Goal: Information Seeking & Learning: Check status

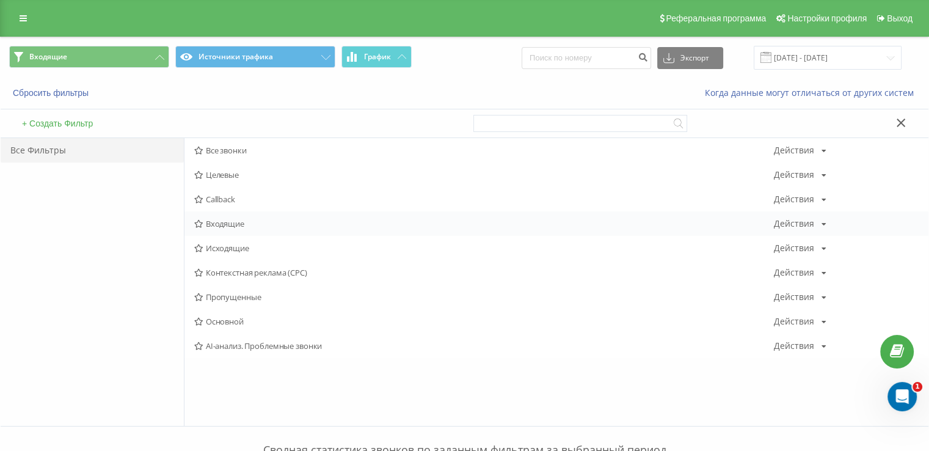
click at [205, 228] on div "Входящие Действия Редактировать Копировать Удалить По умолчанию Поделиться" at bounding box center [556, 223] width 744 height 24
click at [203, 222] on icon at bounding box center [198, 224] width 9 height 8
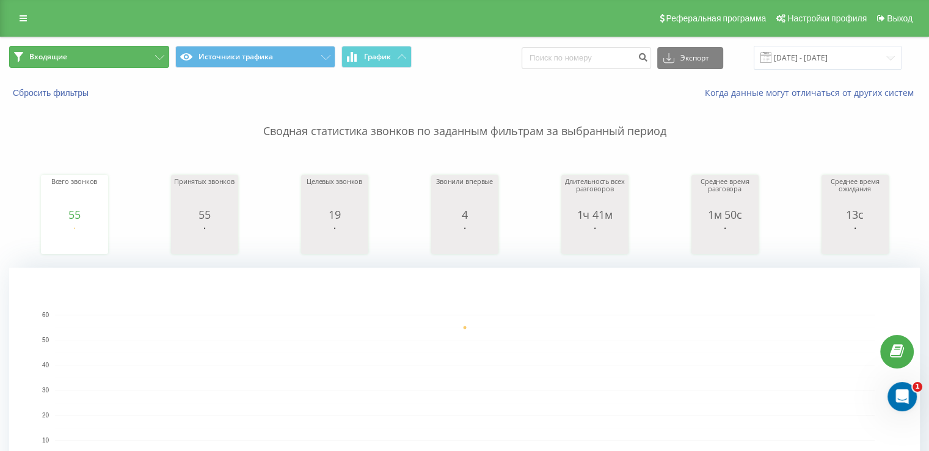
click at [126, 57] on button "Входящие" at bounding box center [89, 57] width 160 height 22
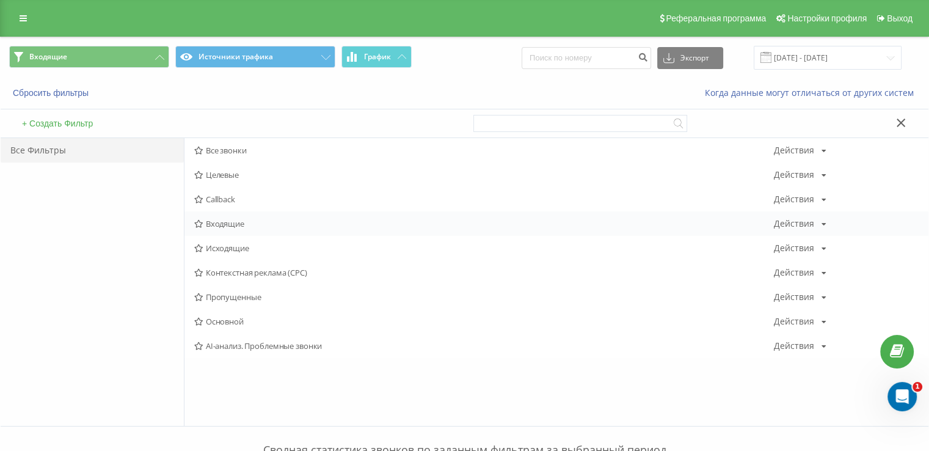
click at [208, 224] on span "Входящие" at bounding box center [484, 223] width 580 height 9
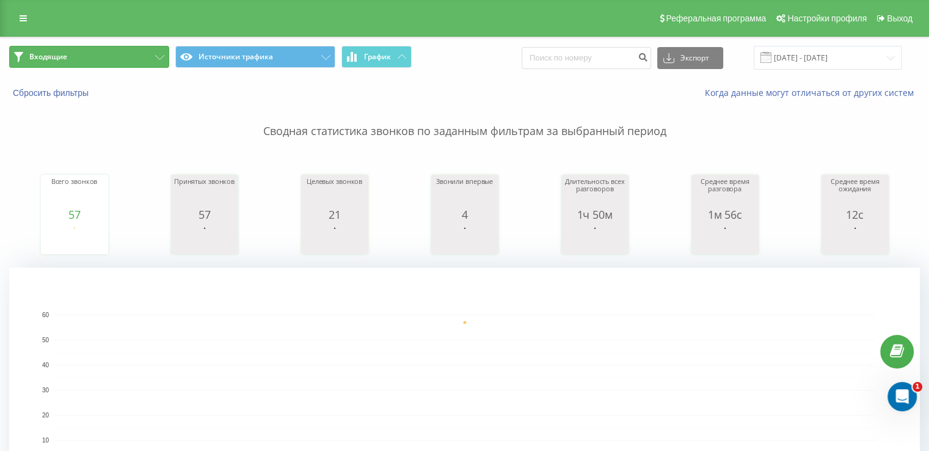
click at [117, 63] on button "Входящие" at bounding box center [89, 57] width 160 height 22
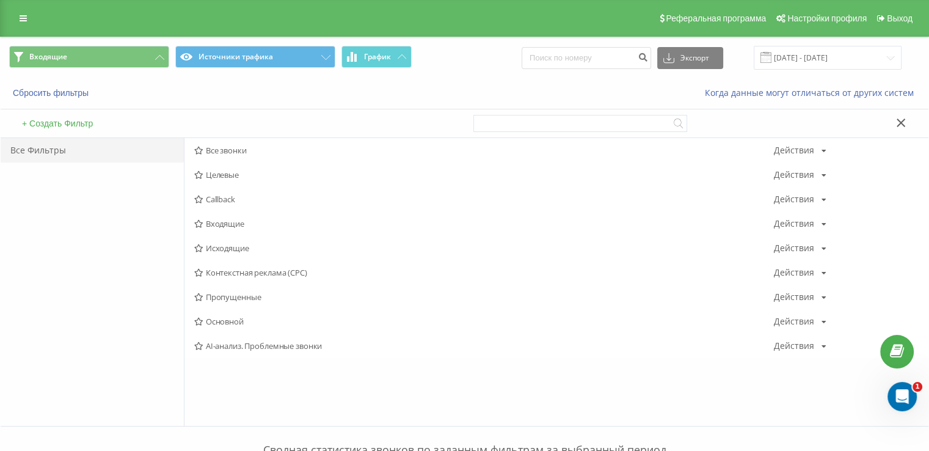
drag, startPoint x: 236, startPoint y: 249, endPoint x: 63, endPoint y: 84, distance: 238.5
click at [235, 249] on span "Исходящие" at bounding box center [484, 248] width 580 height 9
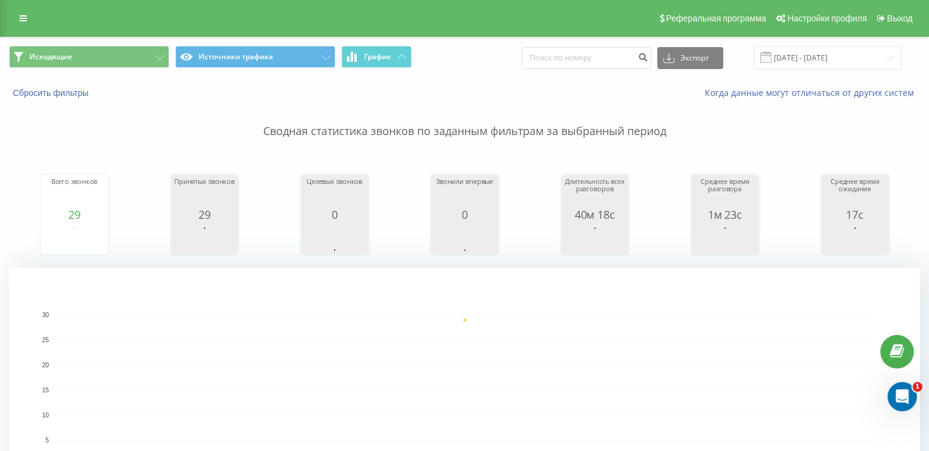
click at [109, 72] on div "Исходящие Источники трафика График Экспорт .csv .xls .xlsx [DATE] - [DATE]" at bounding box center [465, 57] width 928 height 41
click at [105, 67] on button "Исходящие" at bounding box center [89, 57] width 160 height 22
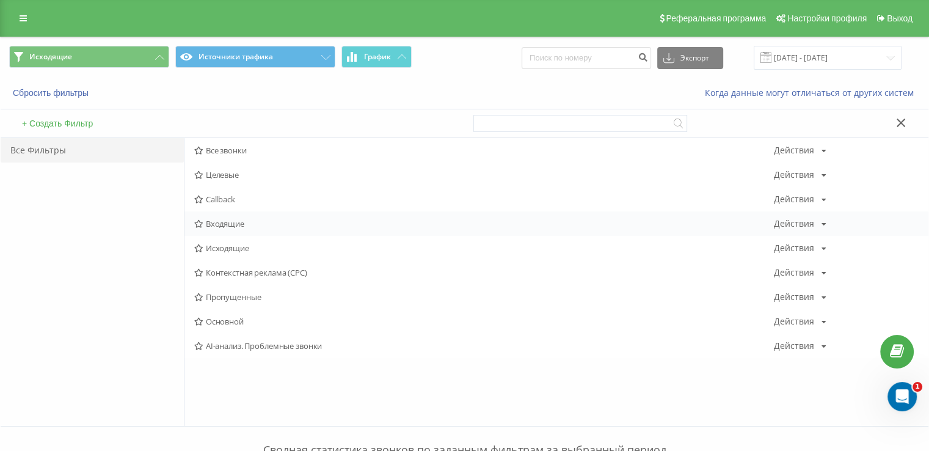
click at [227, 225] on span "Входящие" at bounding box center [484, 223] width 580 height 9
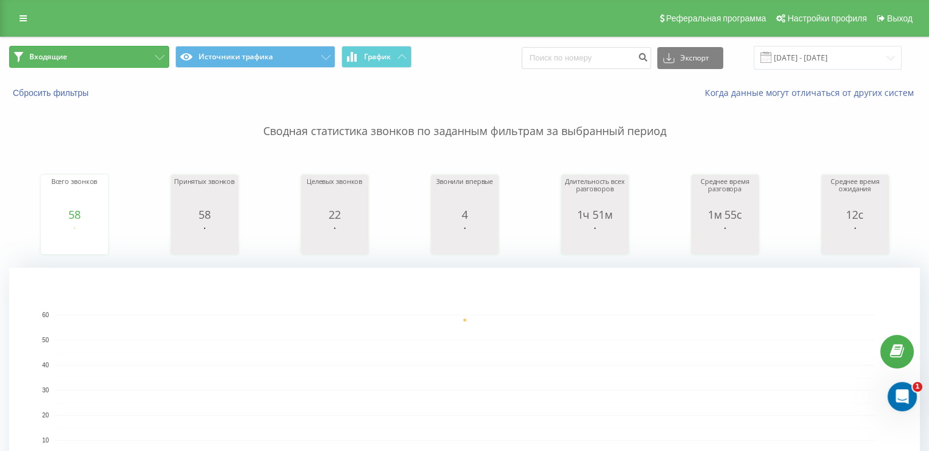
click at [123, 55] on button "Входящие" at bounding box center [89, 57] width 160 height 22
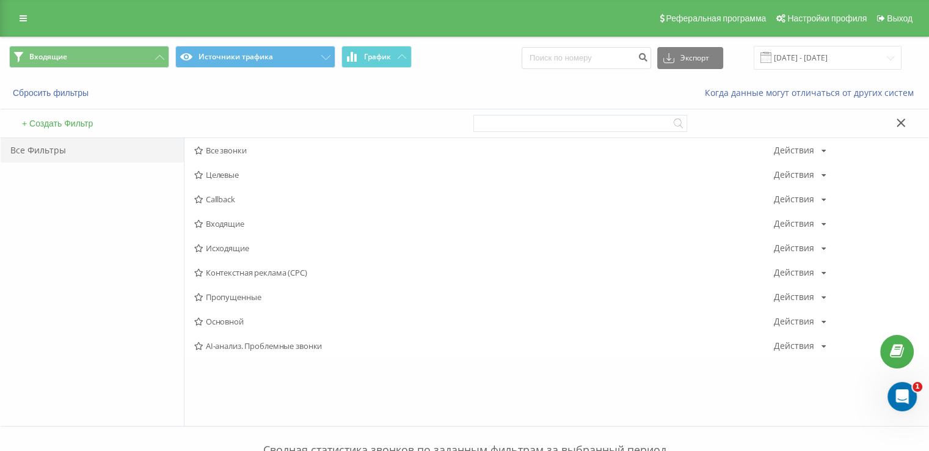
click at [235, 246] on span "Исходящие" at bounding box center [484, 248] width 580 height 9
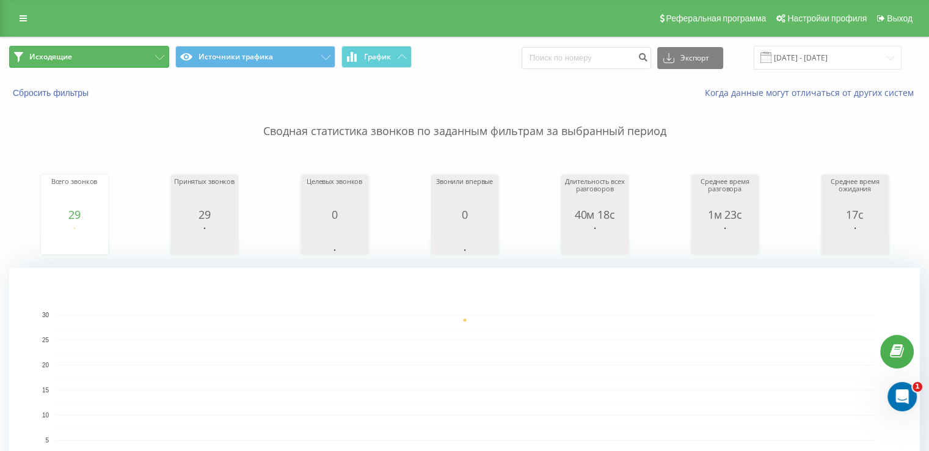
click at [76, 56] on button "Исходящие" at bounding box center [89, 57] width 160 height 22
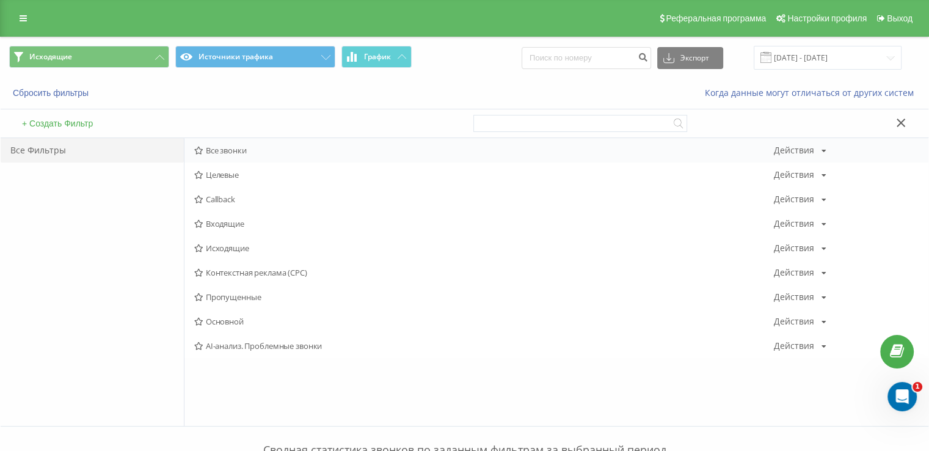
click at [222, 147] on span "Все звонки" at bounding box center [484, 150] width 580 height 9
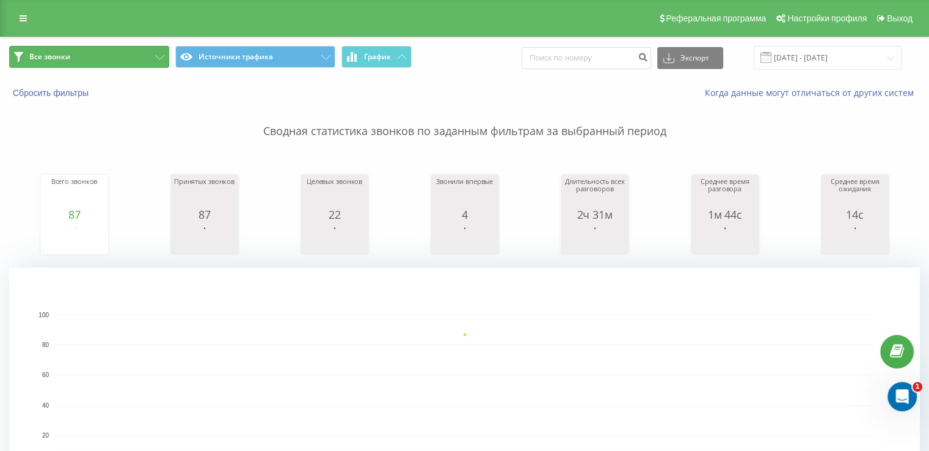
click at [61, 58] on span "Все звонки" at bounding box center [49, 57] width 41 height 10
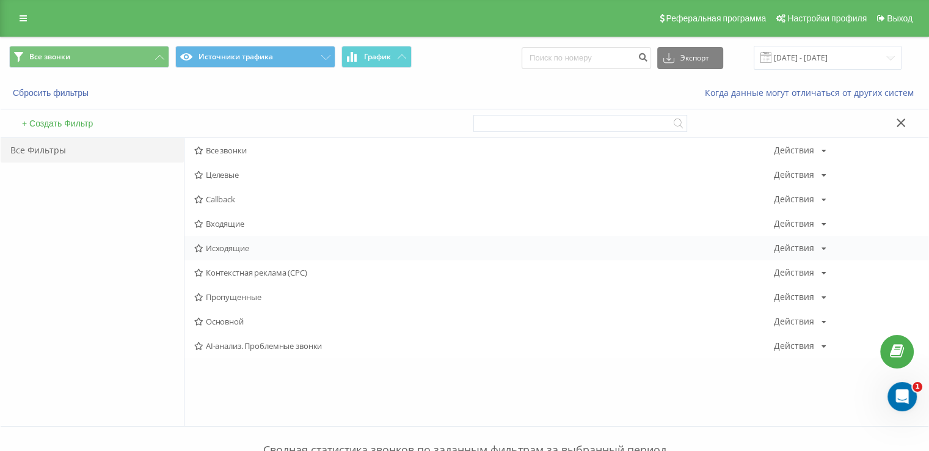
click at [230, 244] on span "Исходящие" at bounding box center [484, 248] width 580 height 9
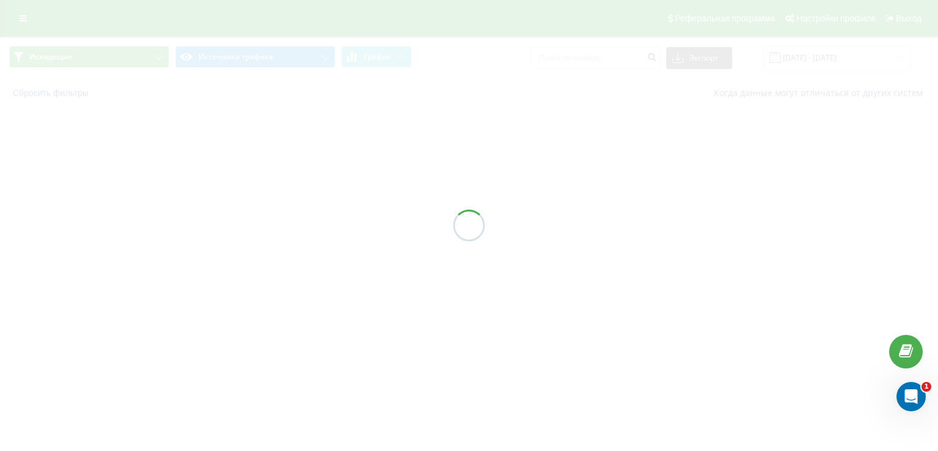
click at [230, 247] on div at bounding box center [469, 225] width 938 height 451
click at [113, 62] on div at bounding box center [469, 225] width 938 height 451
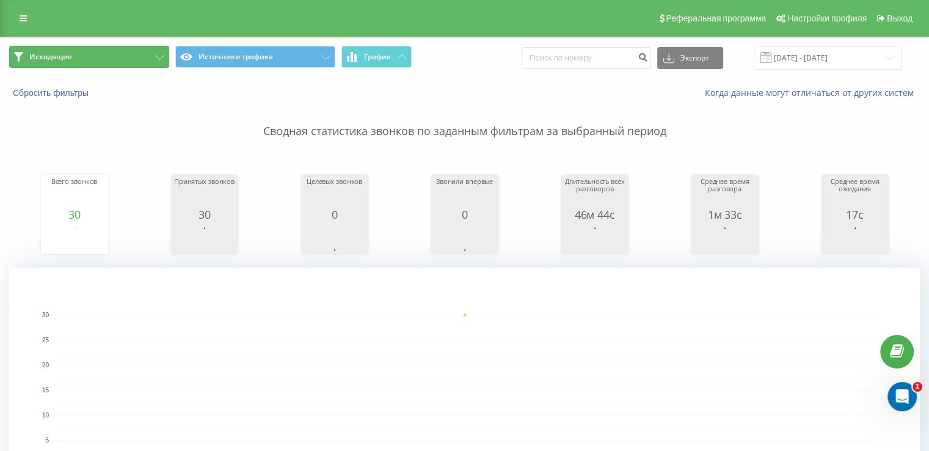
click at [114, 62] on button "Исходящие" at bounding box center [89, 57] width 160 height 22
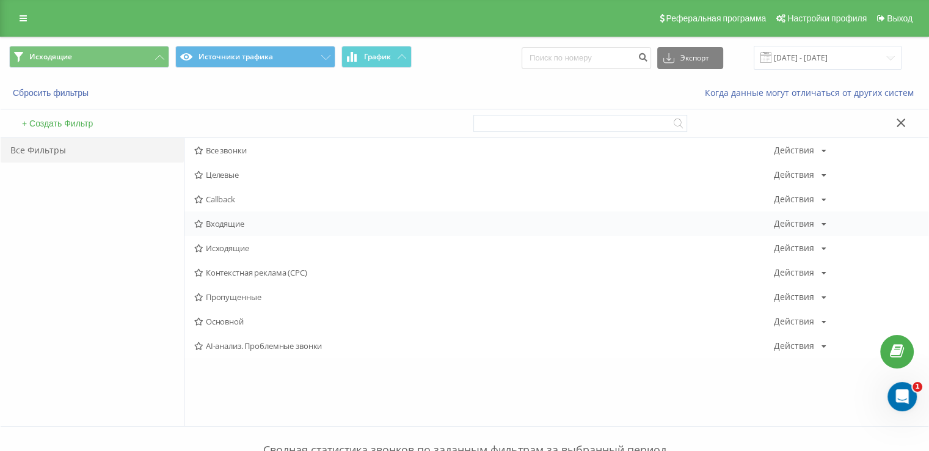
click at [240, 220] on span "Входящие" at bounding box center [484, 223] width 580 height 9
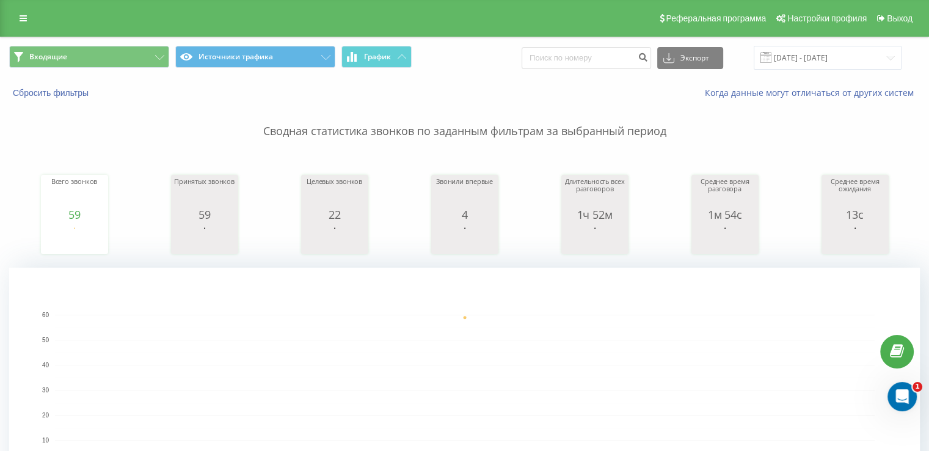
click at [37, 29] on div "Реферальная программа Настройки профиля Выход" at bounding box center [464, 18] width 929 height 37
click at [49, 51] on button "Входящие" at bounding box center [89, 57] width 160 height 22
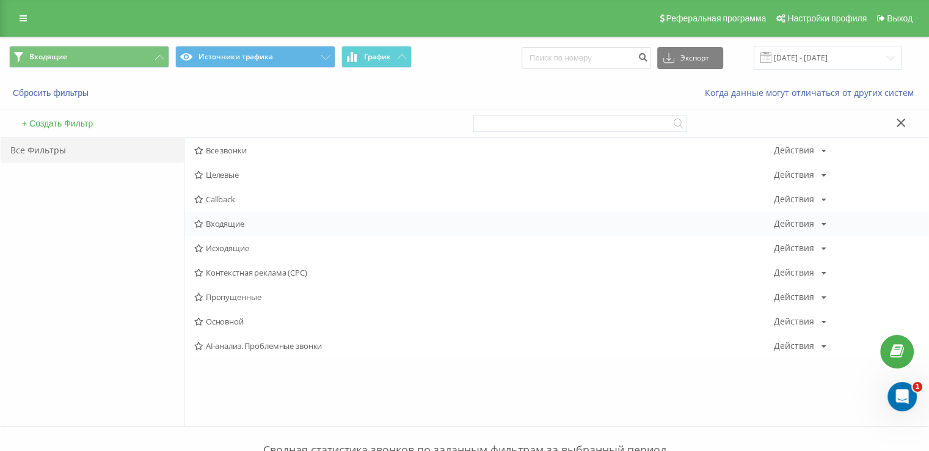
click at [222, 225] on span "Входящие" at bounding box center [484, 223] width 580 height 9
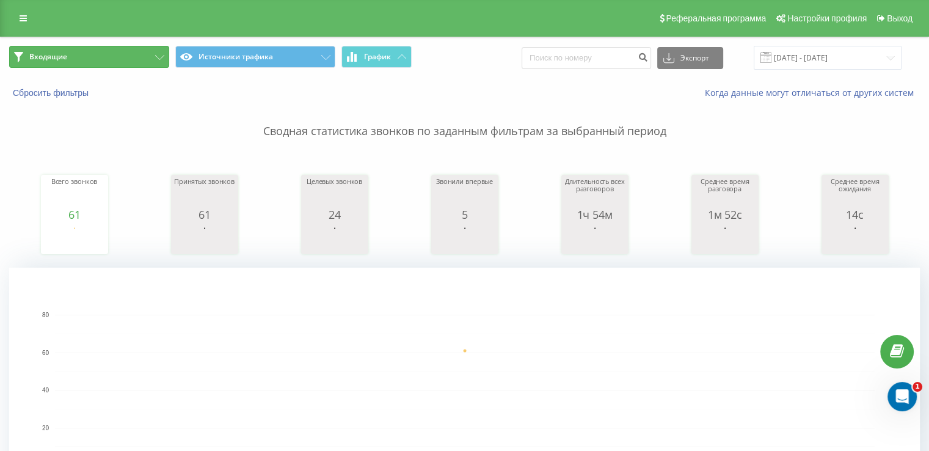
click at [45, 60] on span "Входящие" at bounding box center [48, 57] width 38 height 10
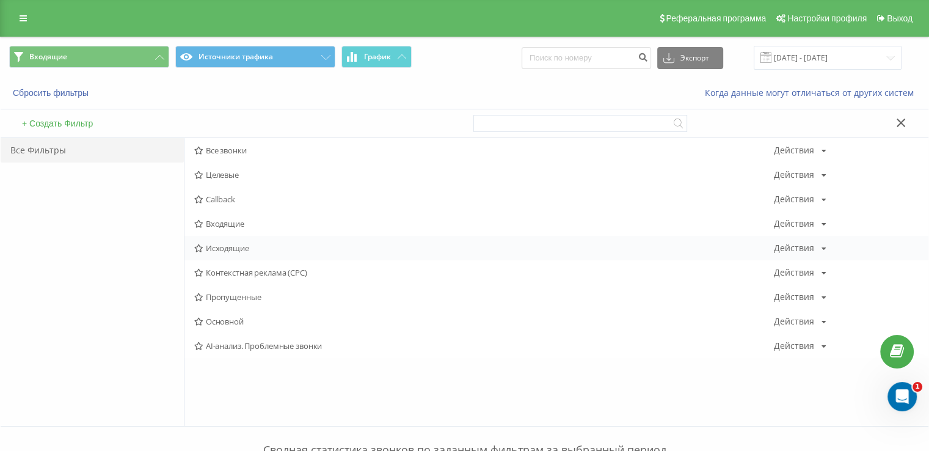
click at [223, 240] on div "Исходящие Действия Редактировать Копировать Удалить По умолчанию Поделиться" at bounding box center [556, 248] width 744 height 24
click at [224, 244] on span "Исходящие" at bounding box center [484, 248] width 580 height 9
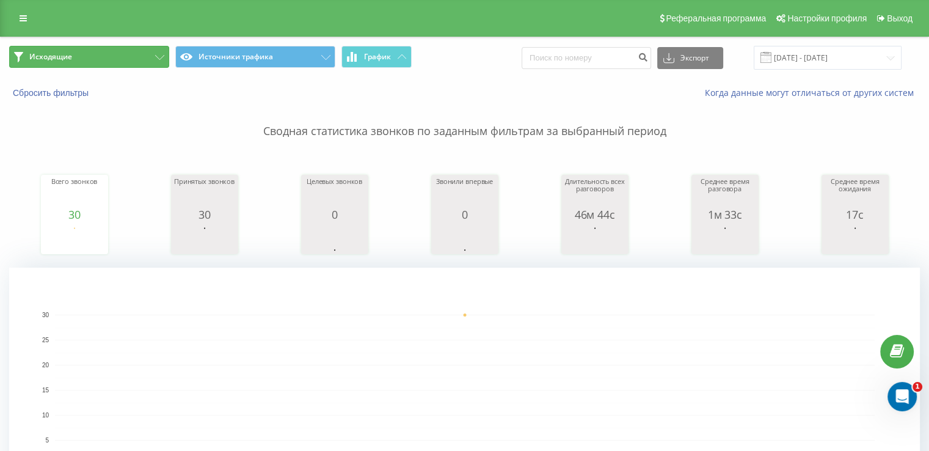
click at [88, 55] on button "Исходящие" at bounding box center [89, 57] width 160 height 22
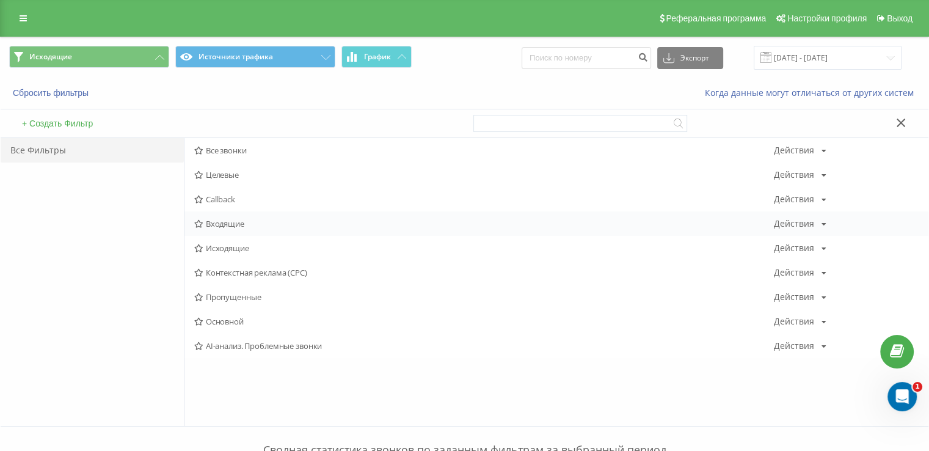
click at [233, 226] on span "Входящие" at bounding box center [484, 223] width 580 height 9
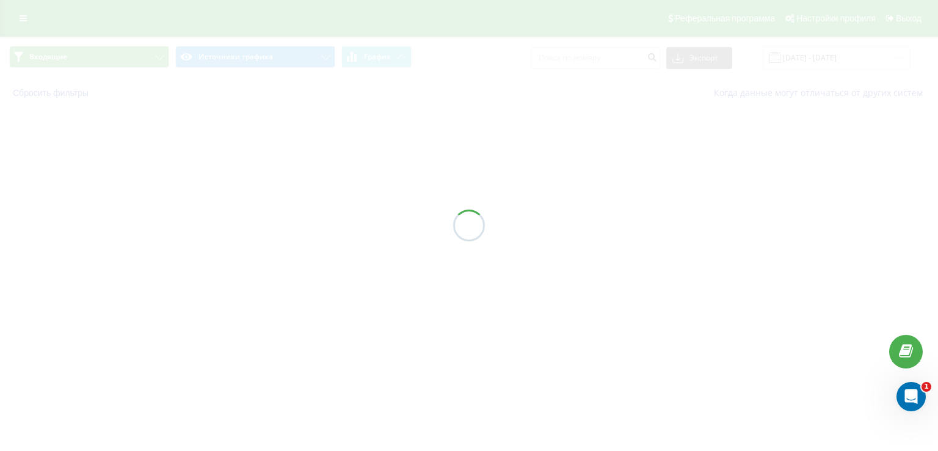
click at [232, 223] on div at bounding box center [469, 225] width 938 height 451
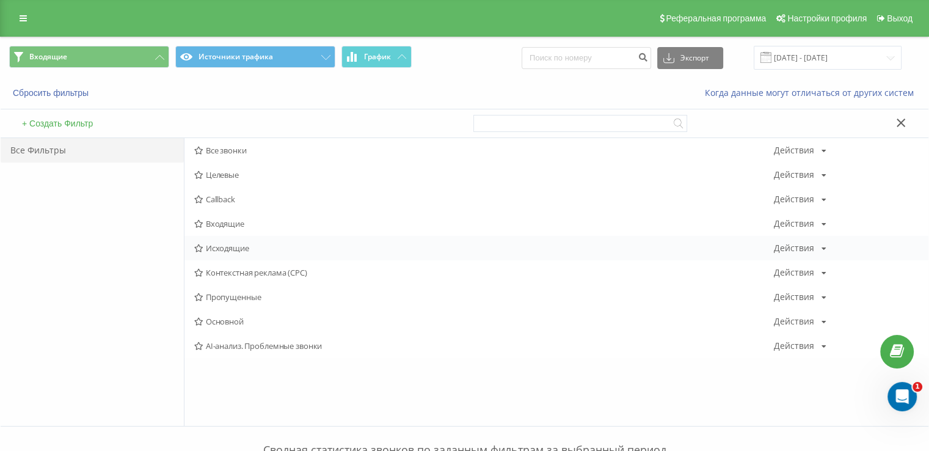
click at [216, 244] on span "Исходящие" at bounding box center [484, 248] width 580 height 9
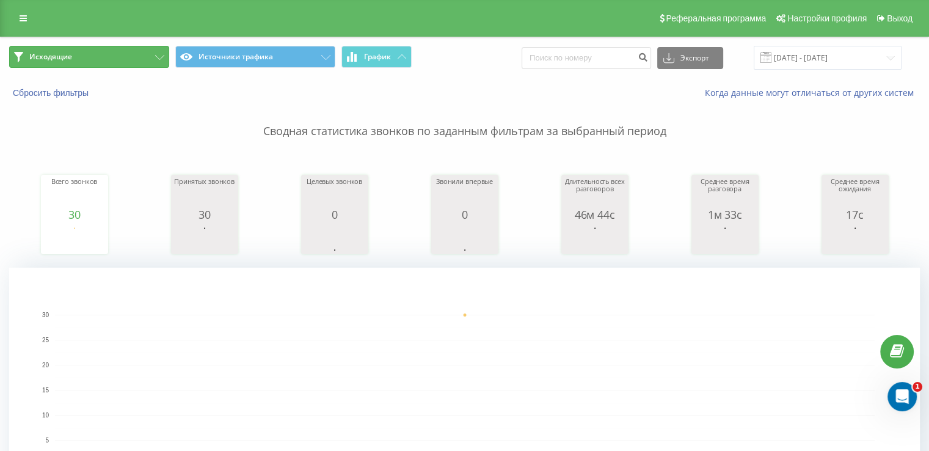
click at [110, 59] on button "Исходящие" at bounding box center [89, 57] width 160 height 22
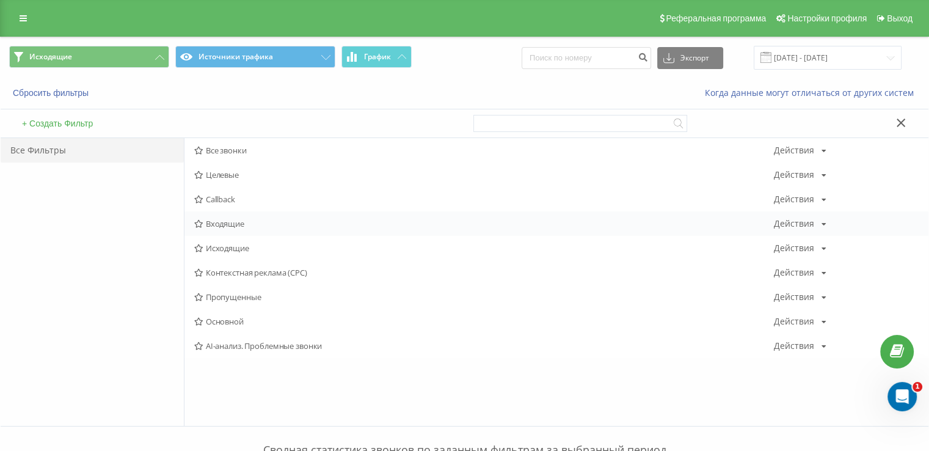
drag, startPoint x: 230, startPoint y: 230, endPoint x: 225, endPoint y: 223, distance: 8.0
click at [230, 230] on div "Входящие Действия Редактировать Копировать Удалить По умолчанию Поделиться" at bounding box center [556, 223] width 744 height 24
click at [225, 223] on span "Входящие" at bounding box center [484, 223] width 580 height 9
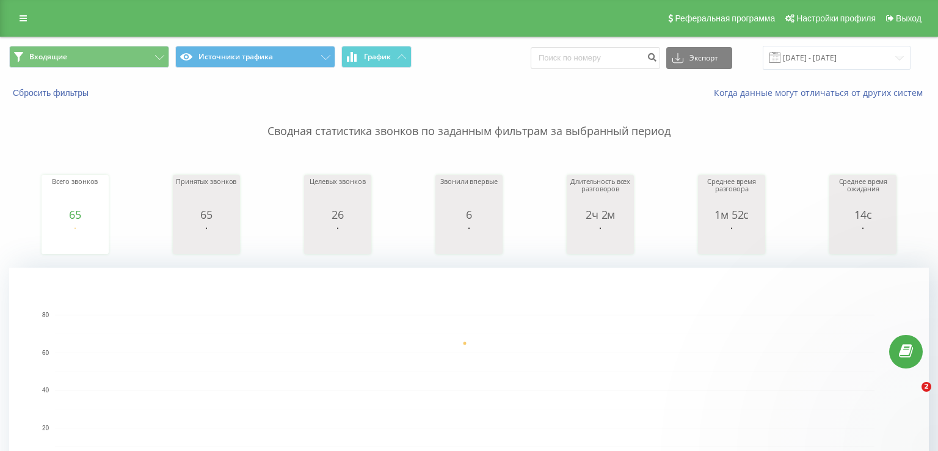
click at [95, 42] on div "Входящие Источники трафика График Экспорт .csv .xls .xlsx [DATE] - [DATE]" at bounding box center [469, 57] width 937 height 41
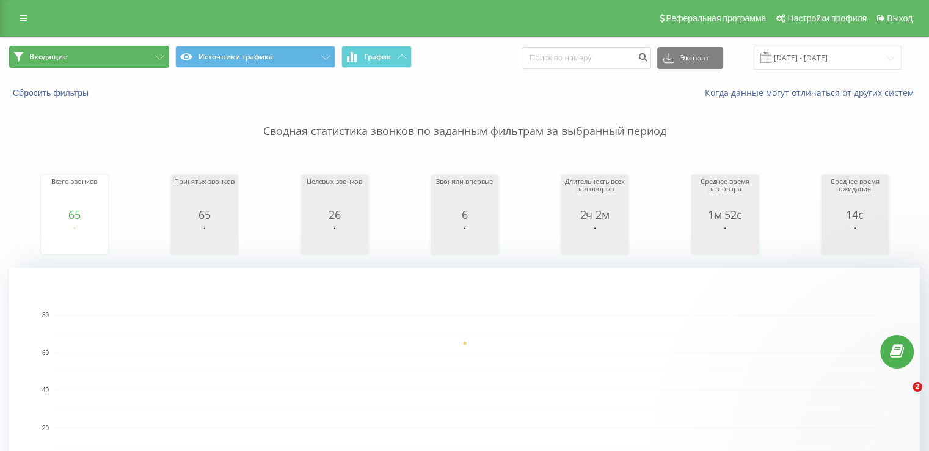
click at [101, 57] on button "Входящие" at bounding box center [89, 57] width 160 height 22
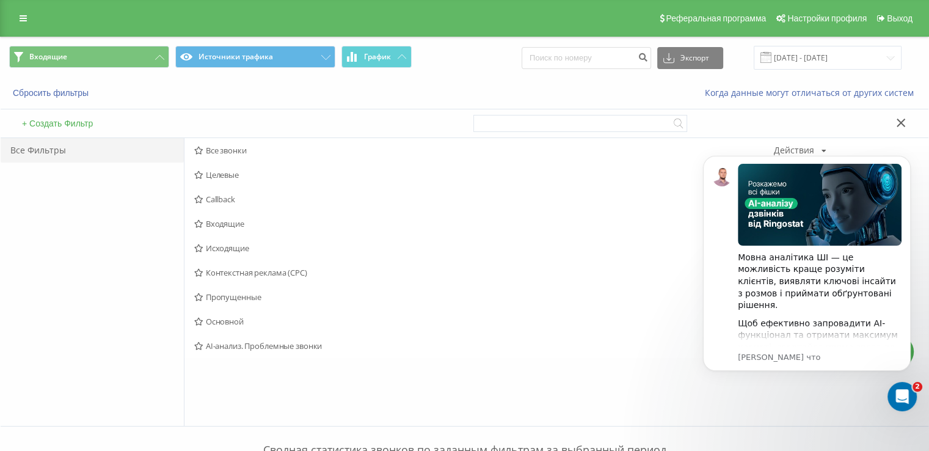
click at [220, 250] on span "Исходящие" at bounding box center [484, 248] width 580 height 9
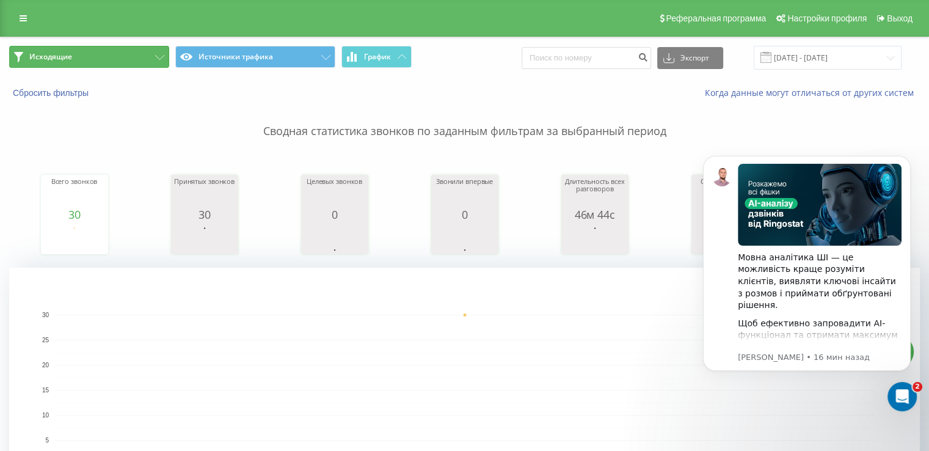
click at [136, 50] on button "Исходящие" at bounding box center [89, 57] width 160 height 22
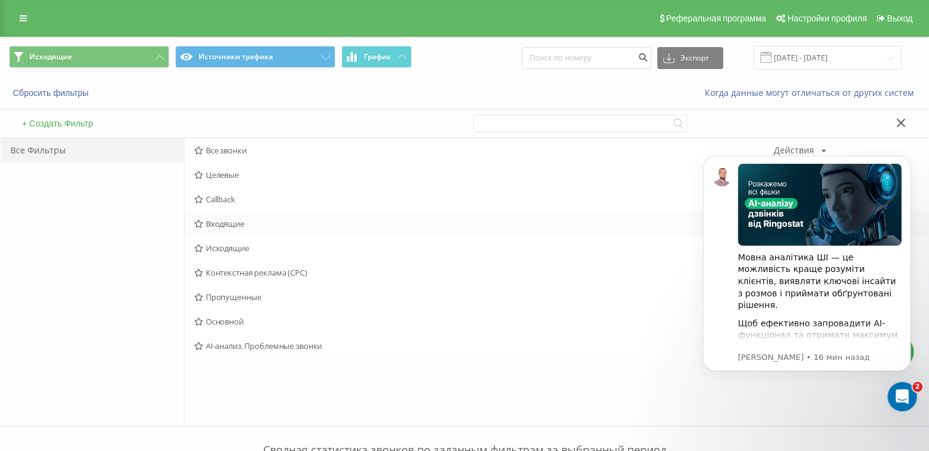
click at [210, 223] on span "Входящие" at bounding box center [484, 223] width 580 height 9
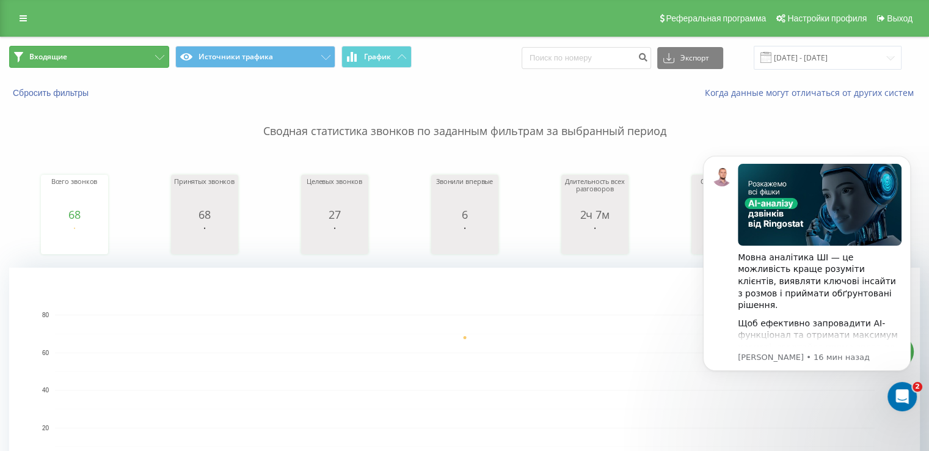
click at [93, 54] on button "Входящие" at bounding box center [89, 57] width 160 height 22
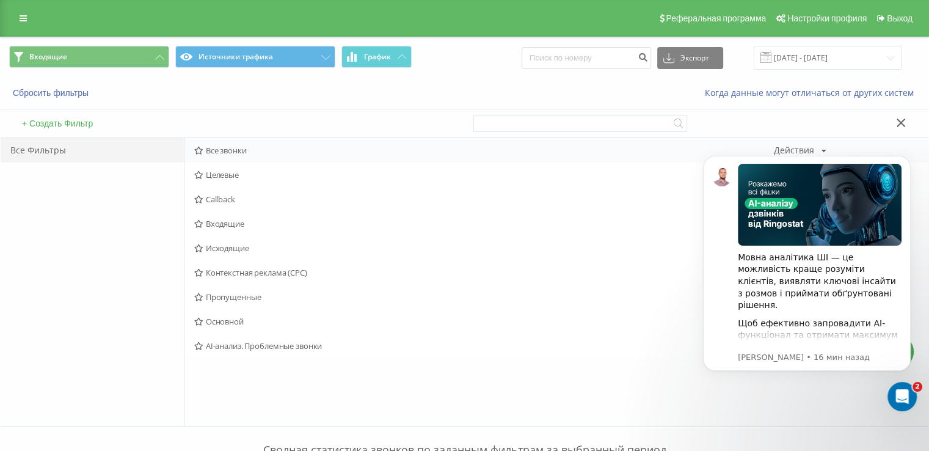
click at [220, 155] on span "Все звонки" at bounding box center [484, 150] width 580 height 9
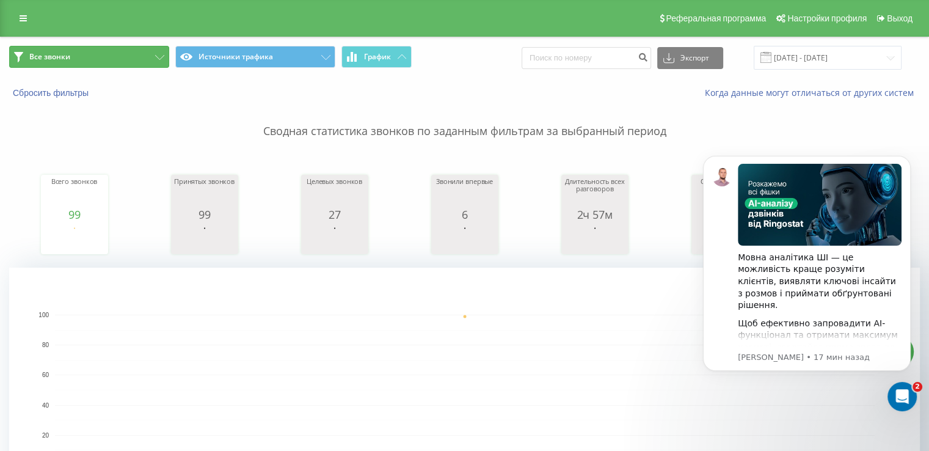
click at [131, 54] on button "Все звонки" at bounding box center [89, 57] width 160 height 22
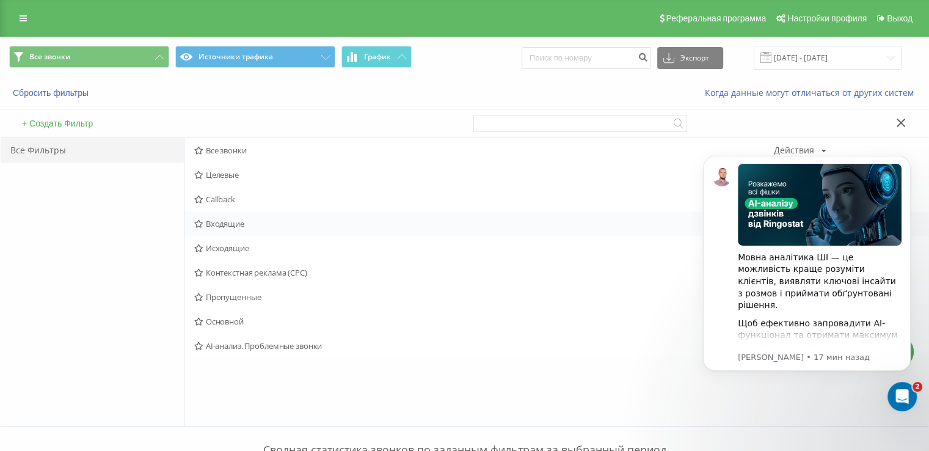
click at [217, 222] on span "Входящие" at bounding box center [484, 223] width 580 height 9
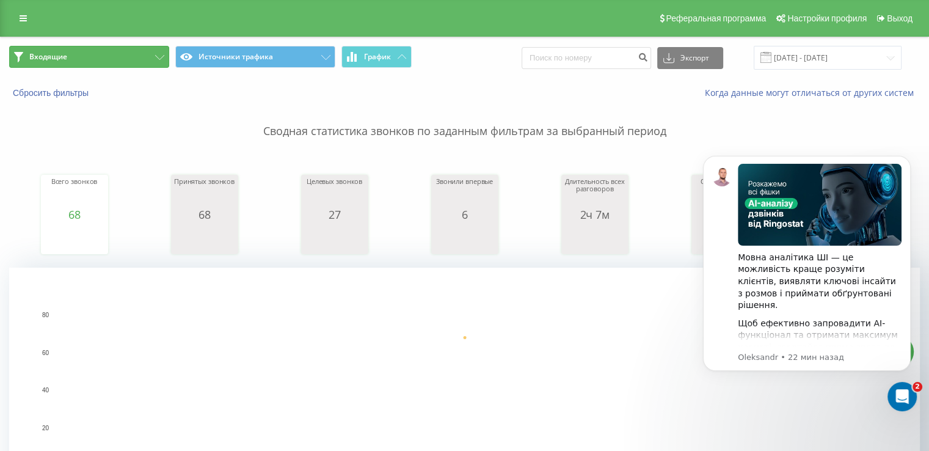
click at [140, 46] on button "Входящие" at bounding box center [89, 57] width 160 height 22
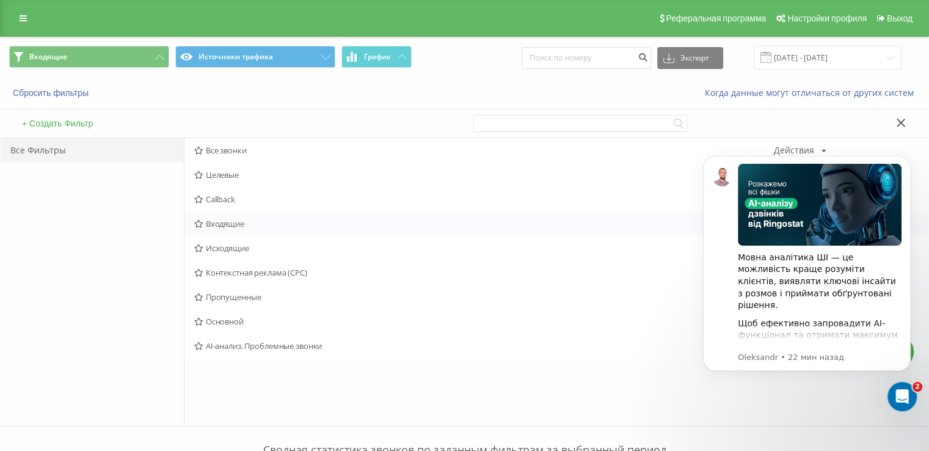
click at [217, 219] on span "Входящие" at bounding box center [484, 223] width 580 height 9
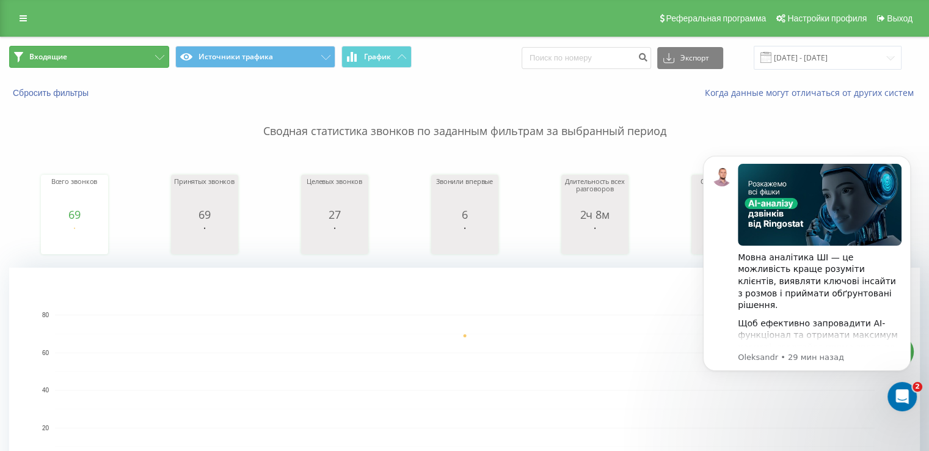
click at [118, 53] on button "Входящие" at bounding box center [89, 57] width 160 height 22
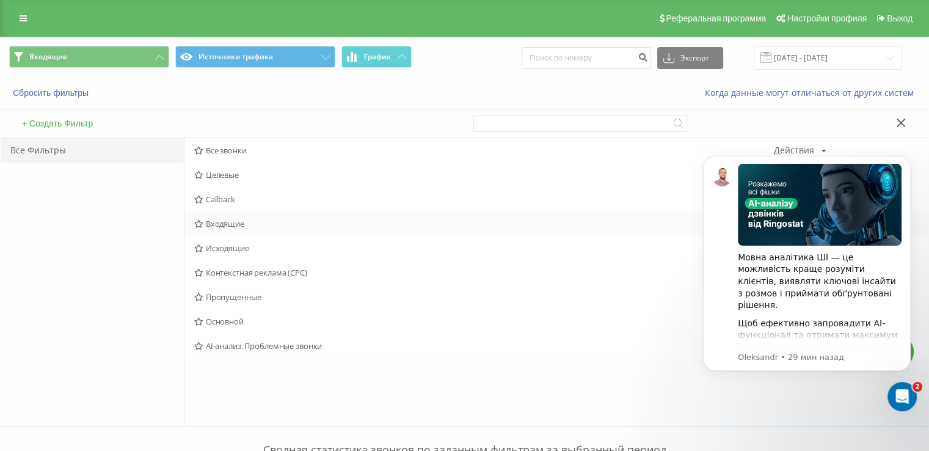
click at [237, 230] on div "Входящие Действия Редактировать Копировать Удалить По умолчанию Поделиться" at bounding box center [556, 223] width 744 height 24
click at [236, 220] on span "Входящие" at bounding box center [484, 223] width 580 height 9
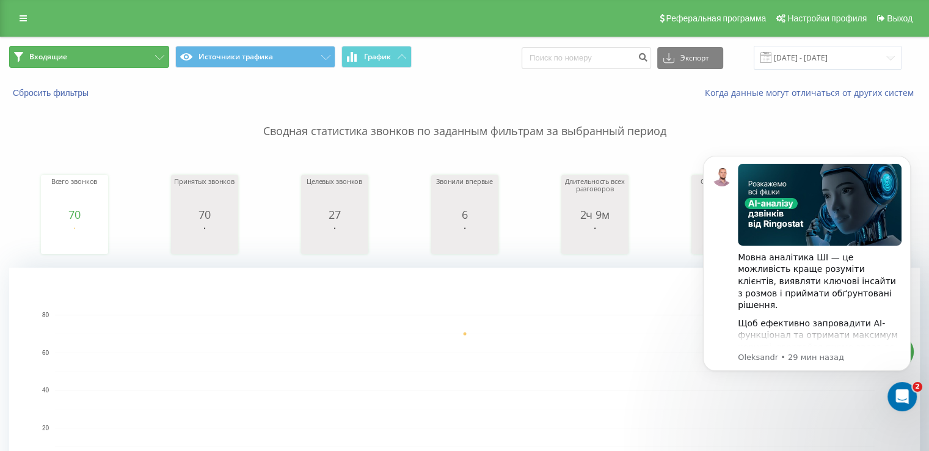
click at [122, 54] on button "Входящие" at bounding box center [89, 57] width 160 height 22
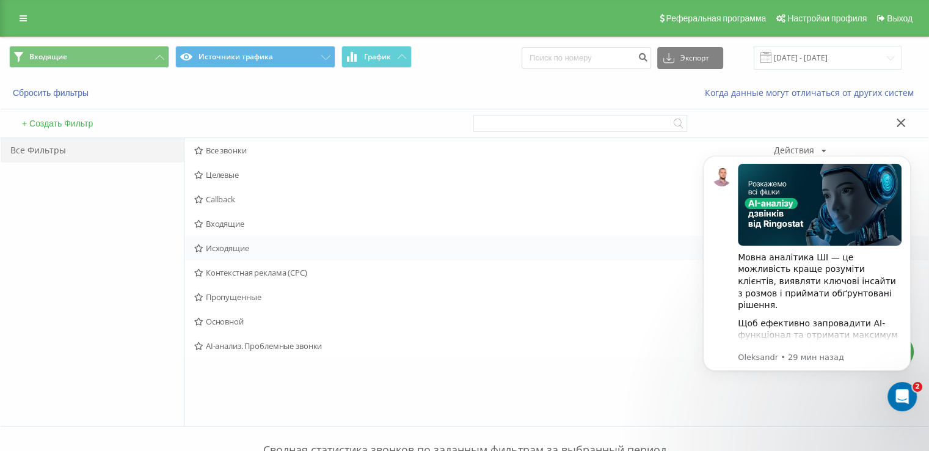
click at [220, 239] on div "Исходящие Действия Редактировать Копировать Удалить По умолчанию Поделиться" at bounding box center [556, 248] width 744 height 24
click at [225, 244] on span "Исходящие" at bounding box center [484, 248] width 580 height 9
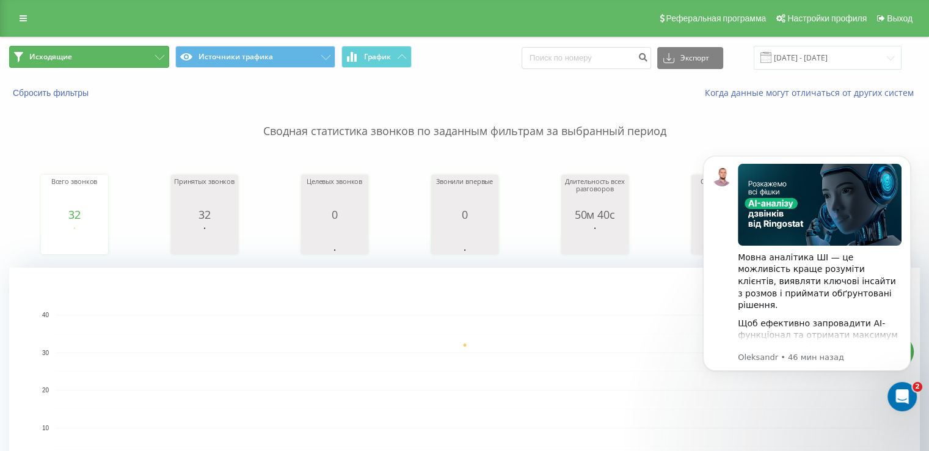
click at [107, 49] on button "Исходящие" at bounding box center [89, 57] width 160 height 22
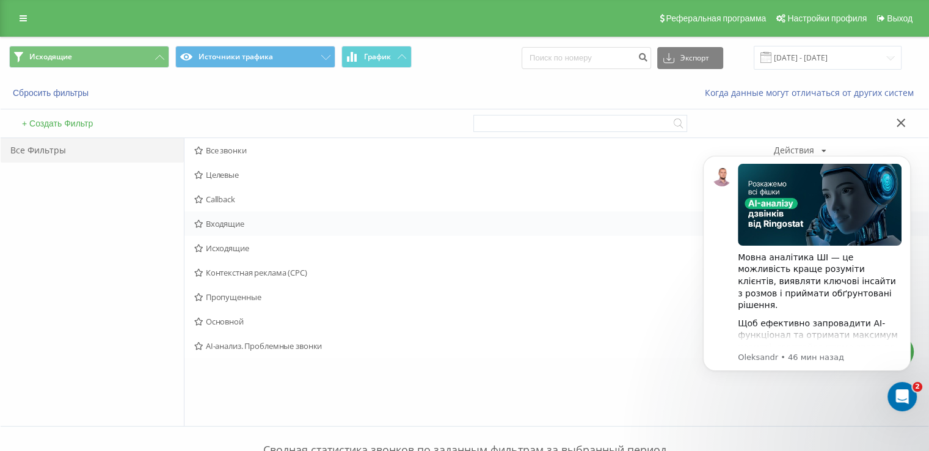
click at [216, 222] on span "Входящие" at bounding box center [484, 223] width 580 height 9
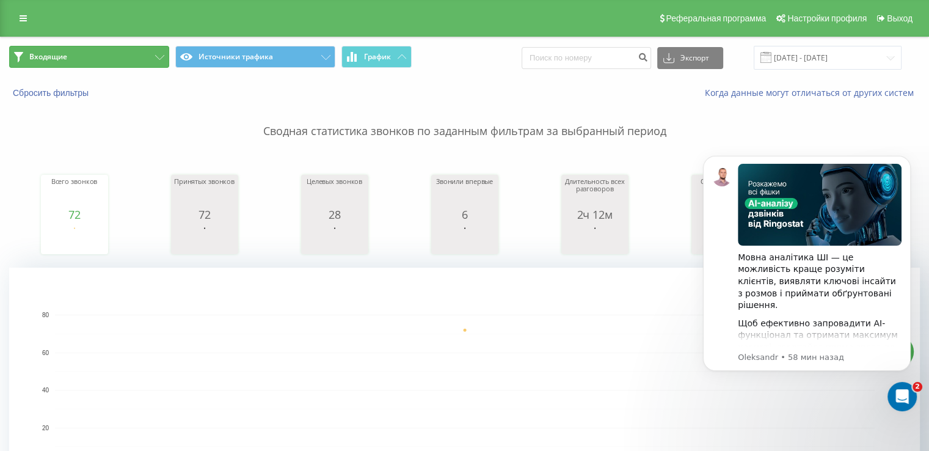
click at [77, 63] on button "Входящие" at bounding box center [89, 57] width 160 height 22
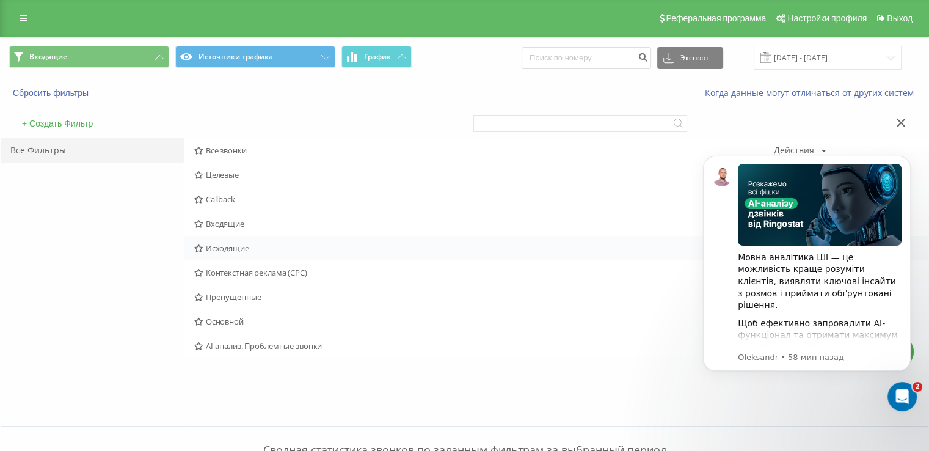
click at [240, 236] on div "Исходящие Действия Редактировать Копировать Удалить По умолчанию Поделиться" at bounding box center [556, 248] width 744 height 24
click at [226, 226] on span "Входящие" at bounding box center [484, 223] width 580 height 9
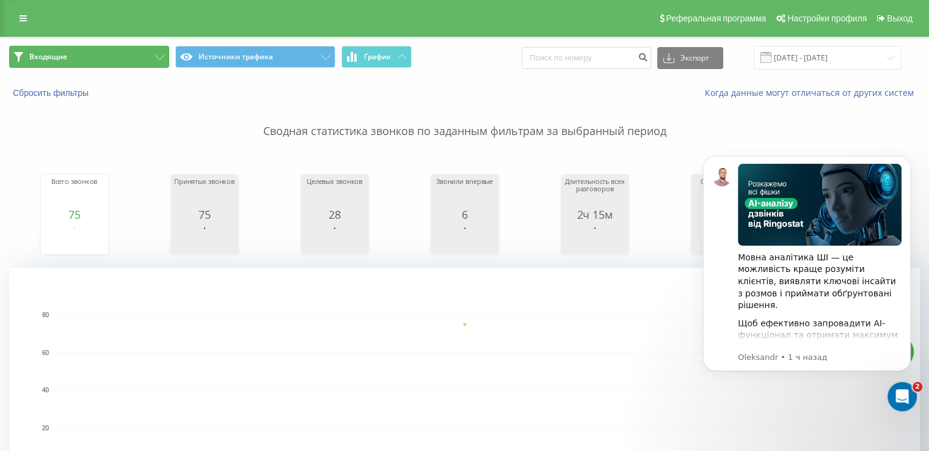
click at [78, 65] on button "Входящие" at bounding box center [89, 57] width 160 height 22
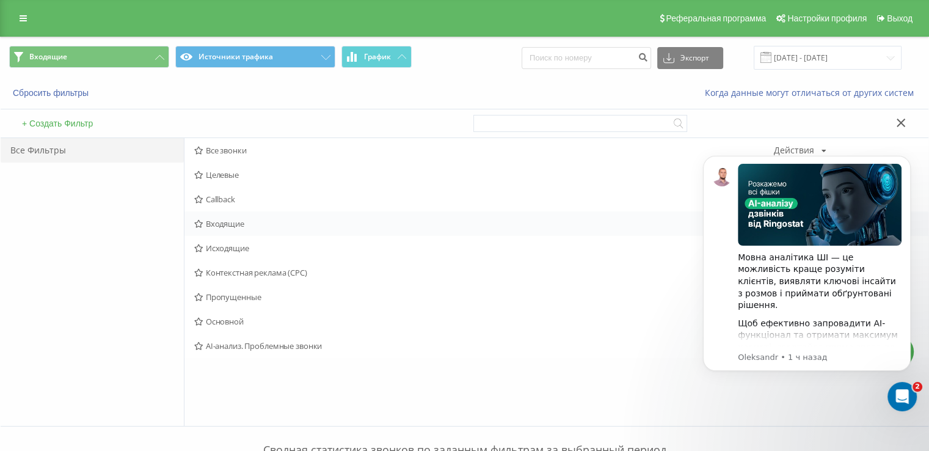
click at [222, 221] on span "Входящие" at bounding box center [484, 223] width 580 height 9
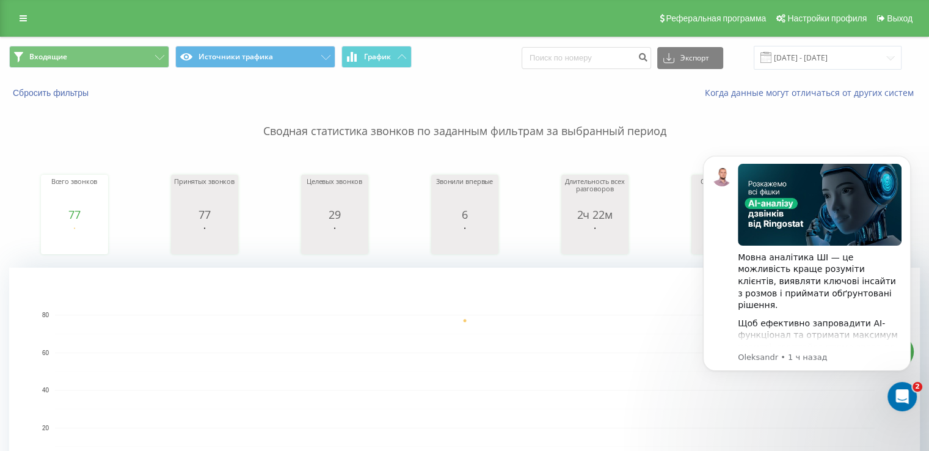
click at [72, 70] on div "Входящие Источники трафика График Экспорт .csv .xls .xlsx 20.08.2025 - 20.08.20…" at bounding box center [465, 57] width 928 height 41
click at [76, 69] on span "Входящие Источники трафика График" at bounding box center [232, 58] width 446 height 24
click at [75, 60] on button "Входящие" at bounding box center [89, 57] width 160 height 22
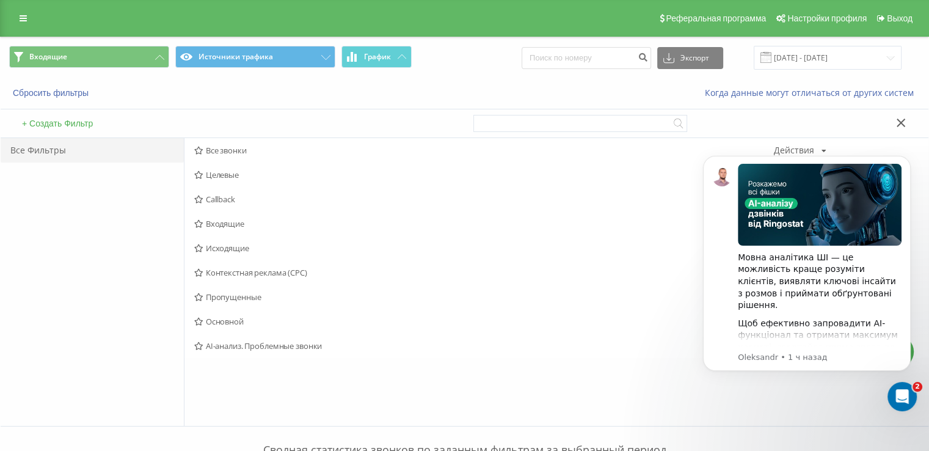
click at [210, 219] on span "Входящие" at bounding box center [484, 223] width 580 height 9
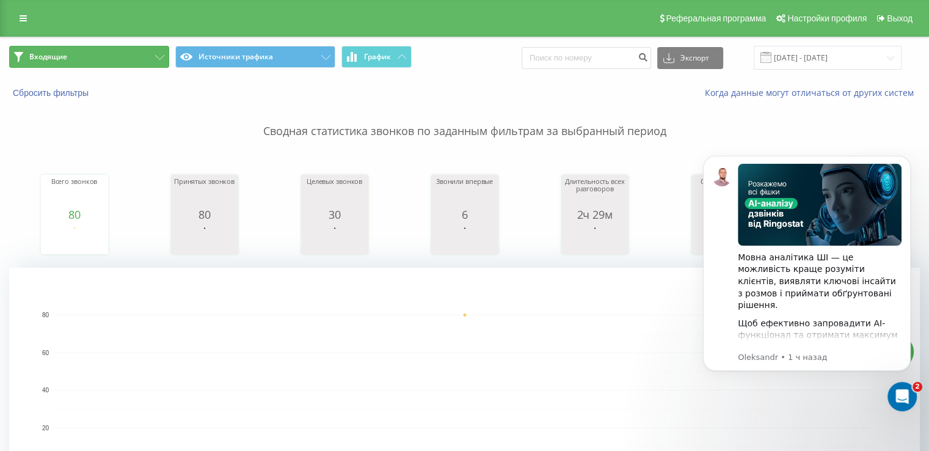
click at [104, 56] on button "Входящие" at bounding box center [89, 57] width 160 height 22
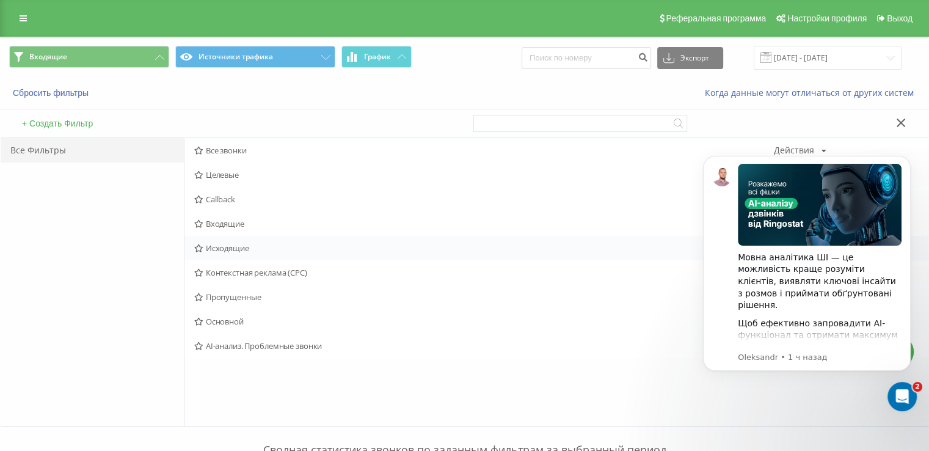
click at [237, 240] on div "Исходящие Действия Редактировать Копировать Удалить По умолчанию Поделиться" at bounding box center [556, 248] width 744 height 24
drag, startPoint x: 237, startPoint y: 242, endPoint x: 230, endPoint y: 228, distance: 16.4
click at [237, 244] on span "Исходящие" at bounding box center [484, 248] width 580 height 9
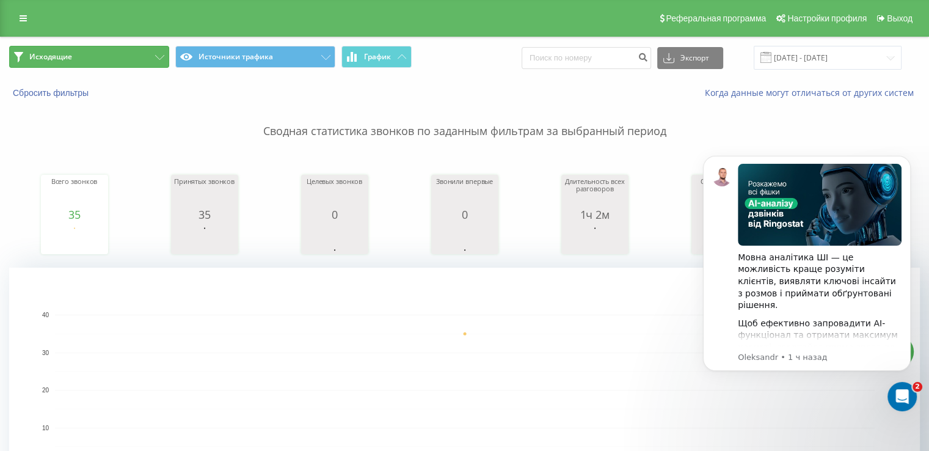
click at [131, 50] on button "Исходящие" at bounding box center [89, 57] width 160 height 22
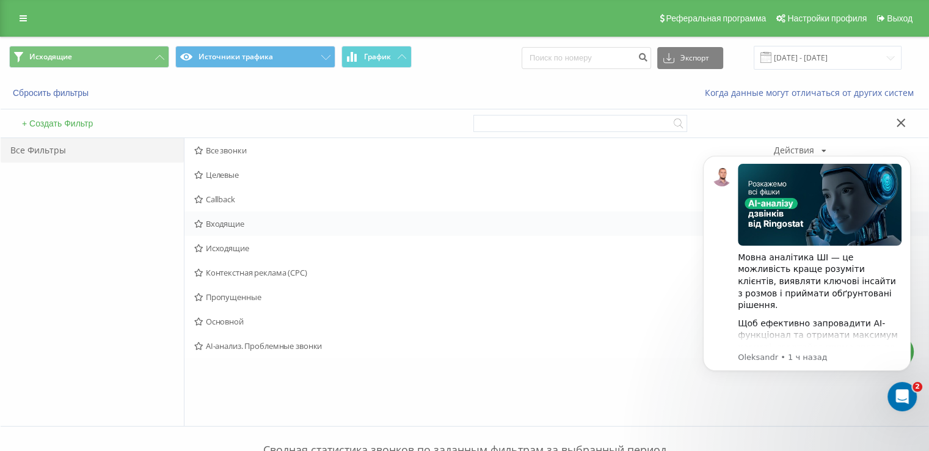
click at [219, 225] on span "Входящие" at bounding box center [484, 223] width 580 height 9
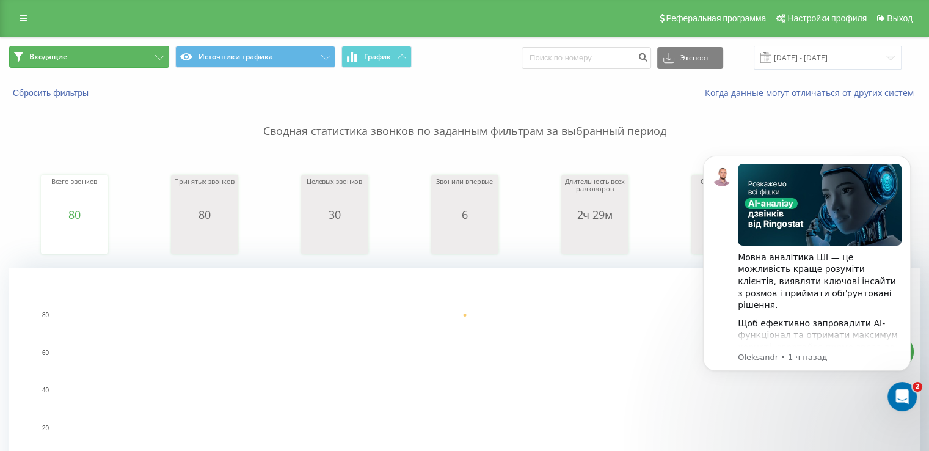
click at [56, 58] on span "Входящие" at bounding box center [48, 57] width 38 height 10
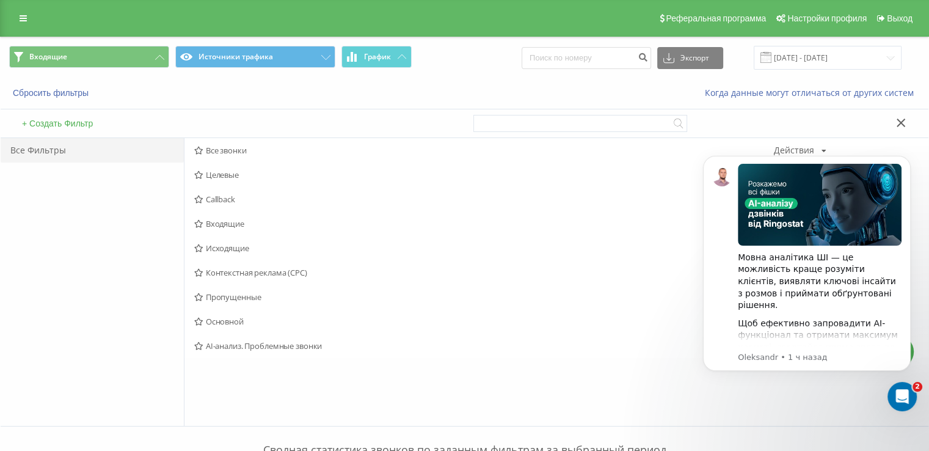
click at [225, 244] on span "Исходящие" at bounding box center [484, 248] width 580 height 9
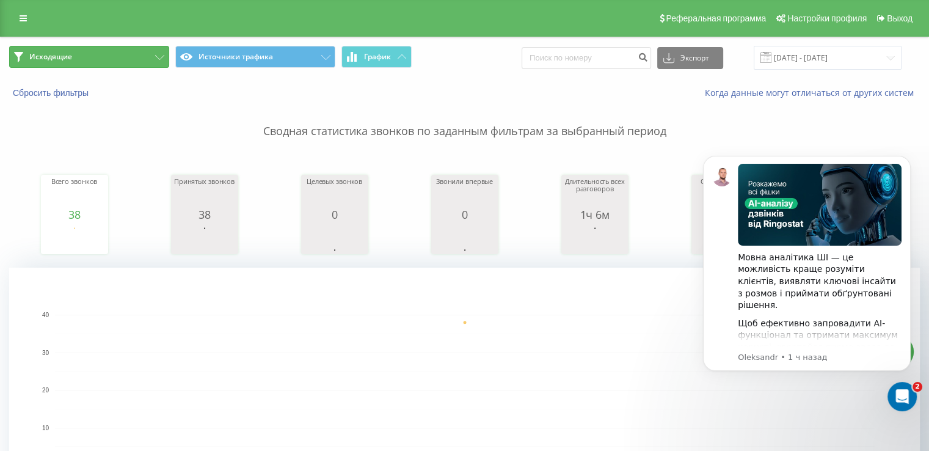
click at [117, 64] on button "Исходящие" at bounding box center [89, 57] width 160 height 22
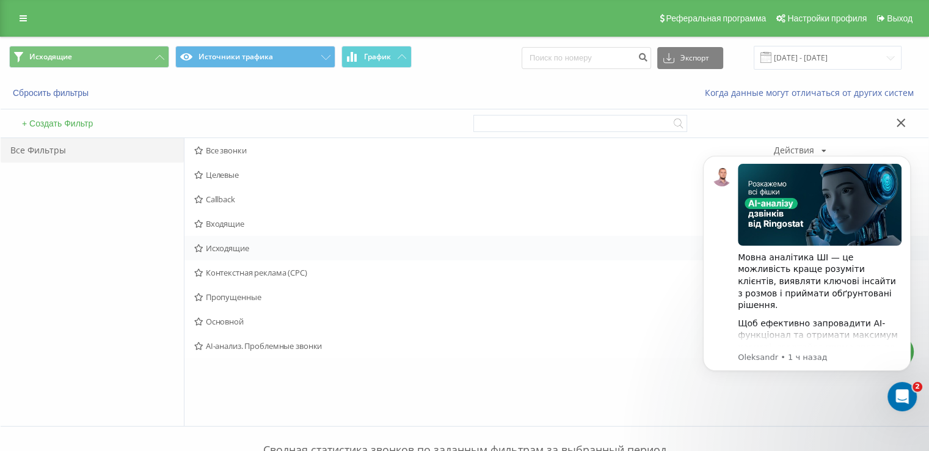
click at [209, 252] on span "Исходящие" at bounding box center [484, 248] width 580 height 9
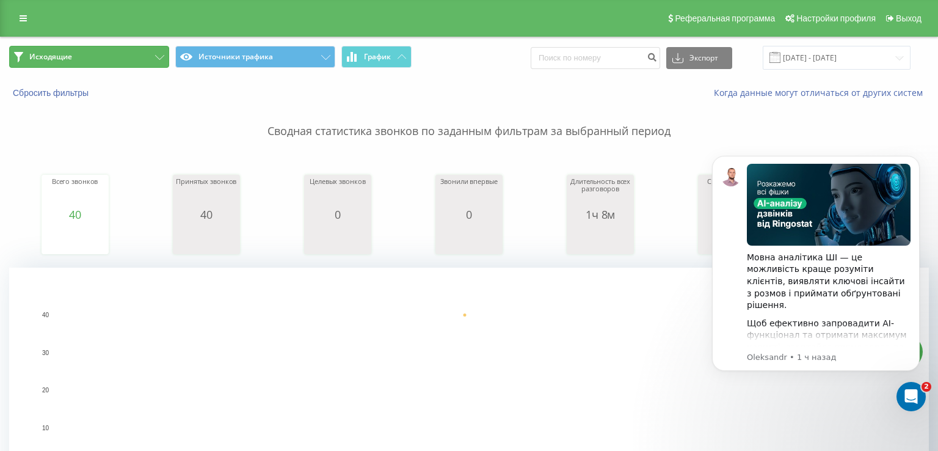
click at [117, 65] on button "Исходящие" at bounding box center [89, 57] width 160 height 22
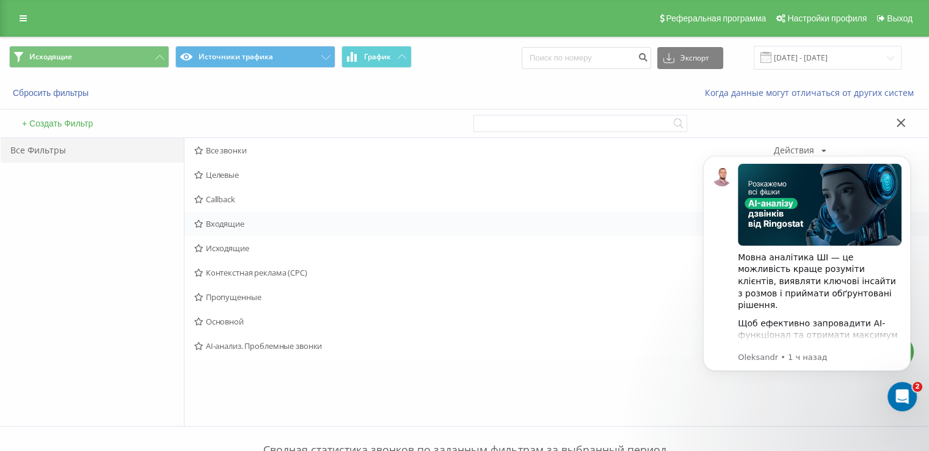
click at [231, 220] on span "Входящие" at bounding box center [484, 223] width 580 height 9
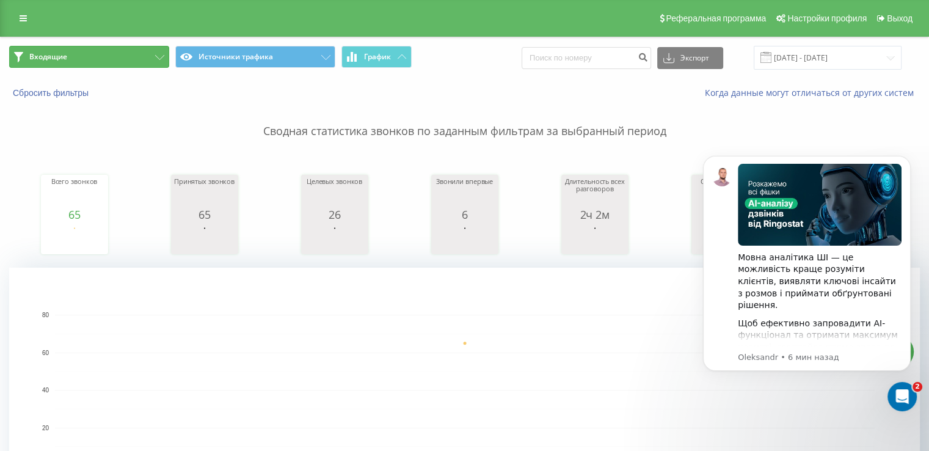
click at [66, 62] on button "Входящие" at bounding box center [89, 57] width 160 height 22
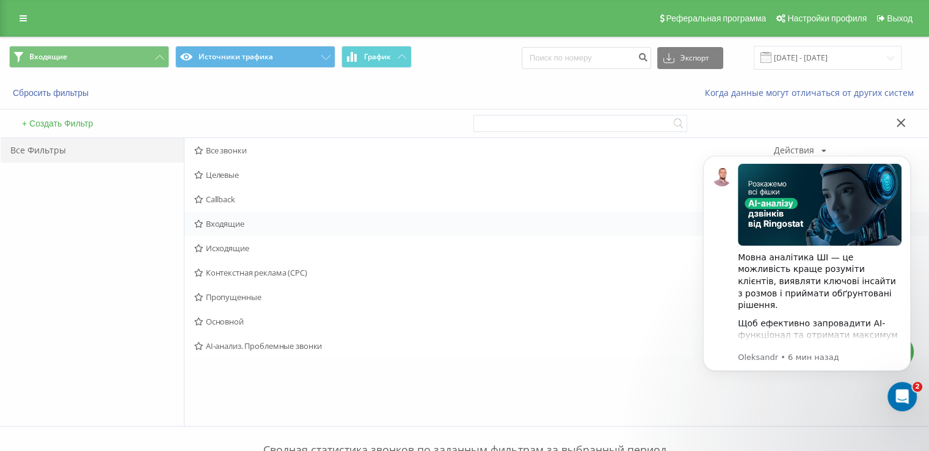
click at [214, 225] on span "Входящие" at bounding box center [484, 223] width 580 height 9
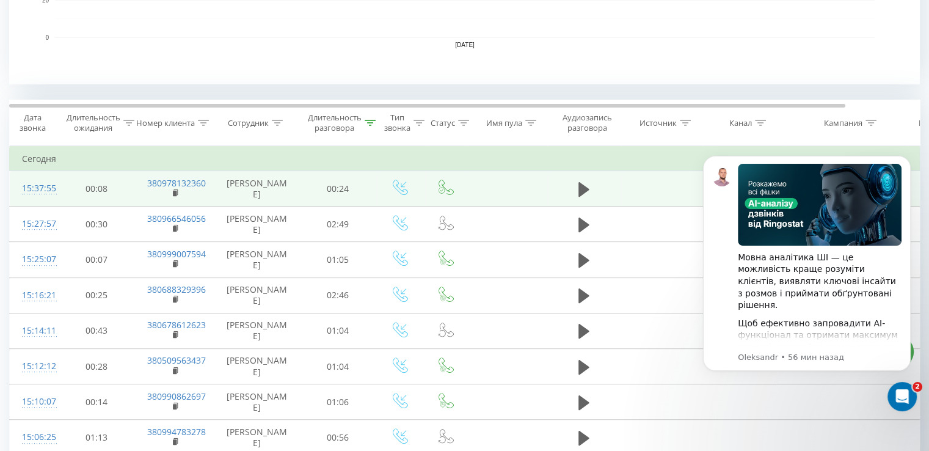
click at [595, 199] on td at bounding box center [583, 188] width 73 height 35
click at [585, 198] on icon at bounding box center [583, 189] width 11 height 17
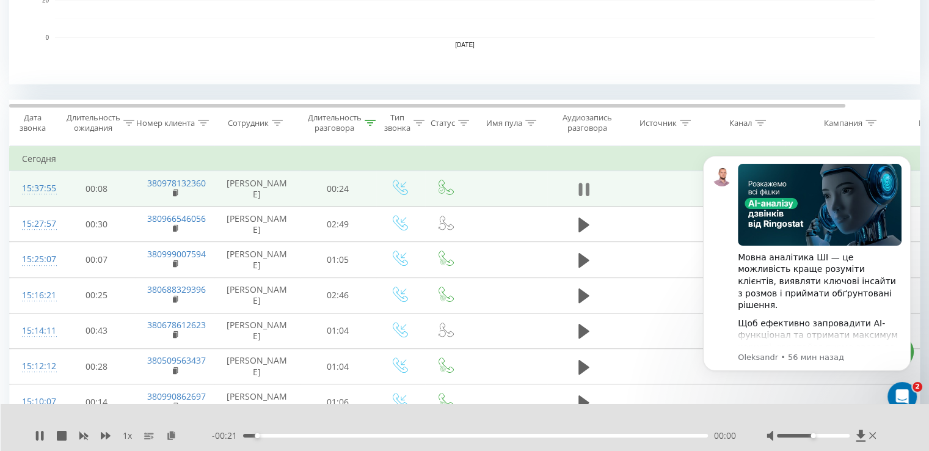
click at [578, 194] on icon at bounding box center [580, 189] width 4 height 13
